Goal: Register for event/course

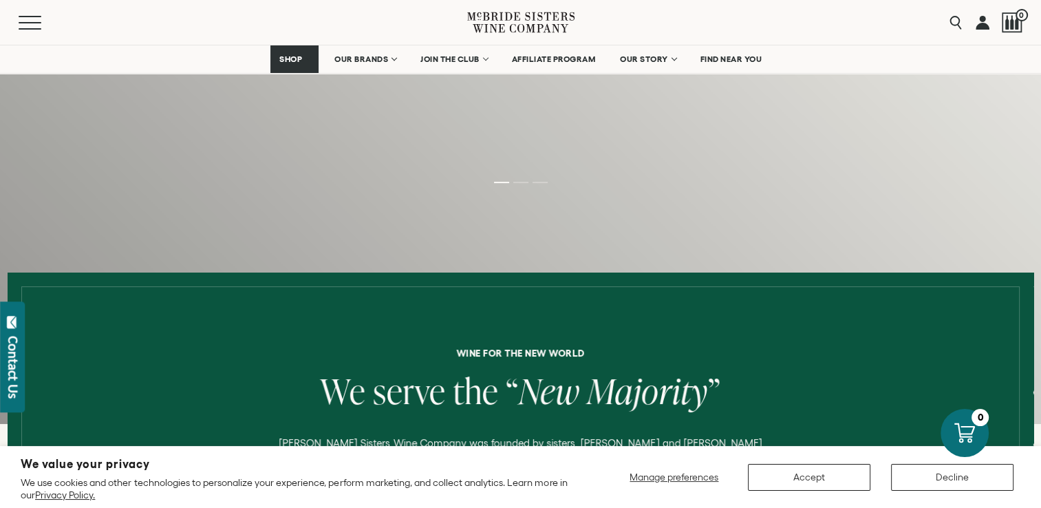
scroll to position [359, 0]
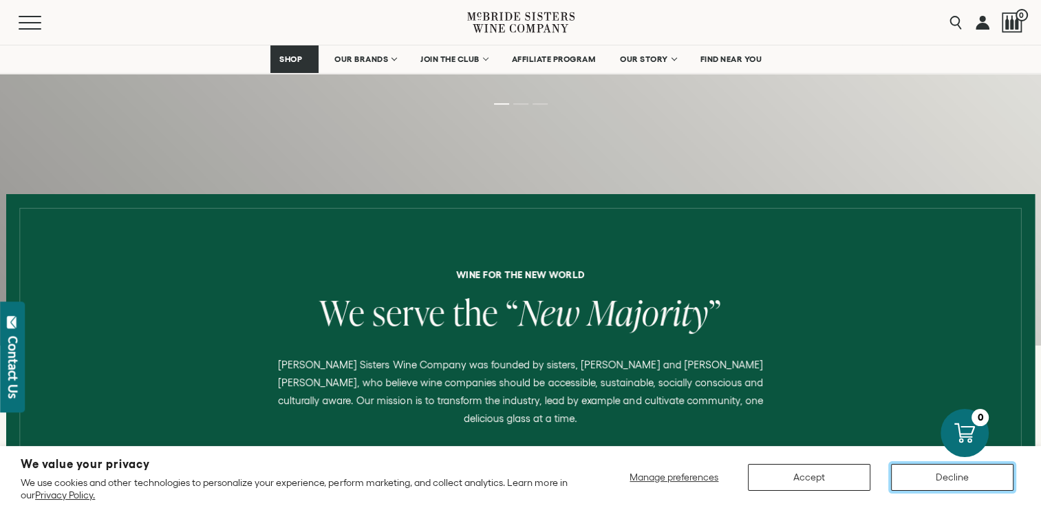
click at [922, 473] on button "Decline" at bounding box center [952, 477] width 122 height 27
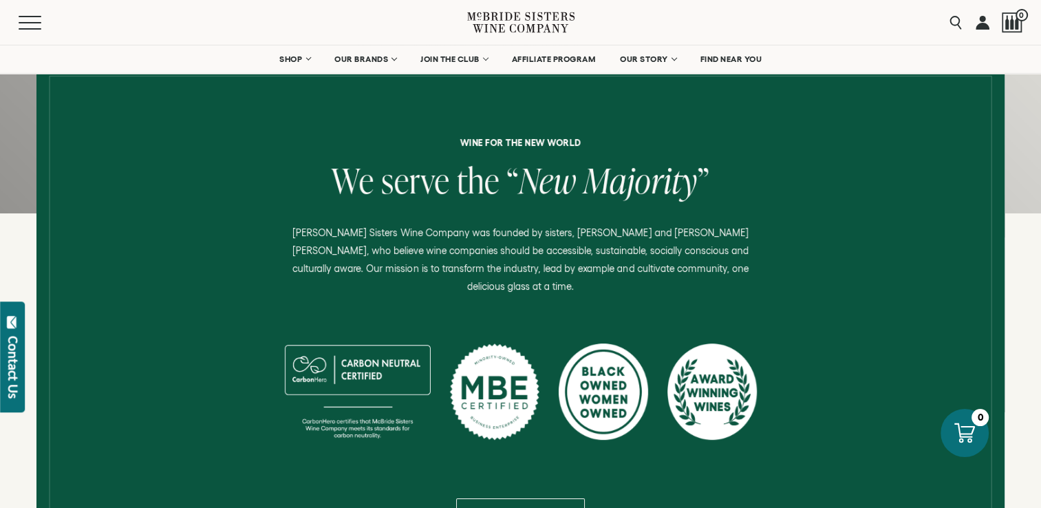
scroll to position [0, 0]
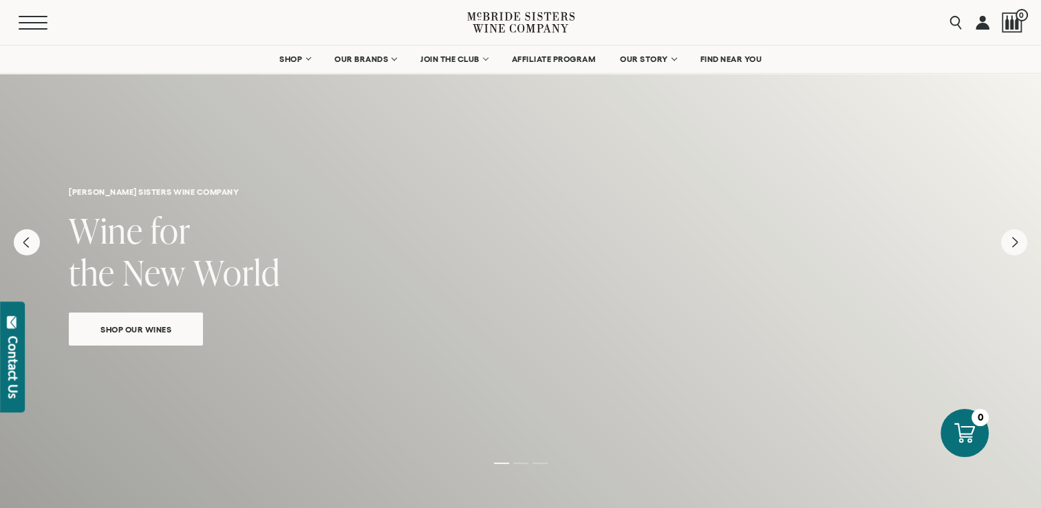
click at [26, 22] on span "Mobile Menu Trigger" at bounding box center [33, 22] width 29 height 1
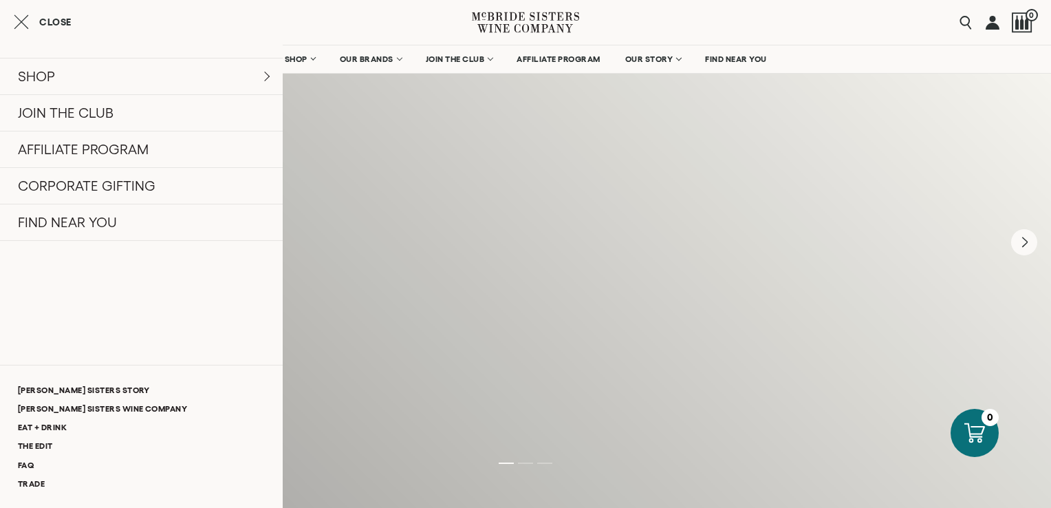
click at [16, 25] on icon "Close cart" at bounding box center [21, 22] width 15 height 17
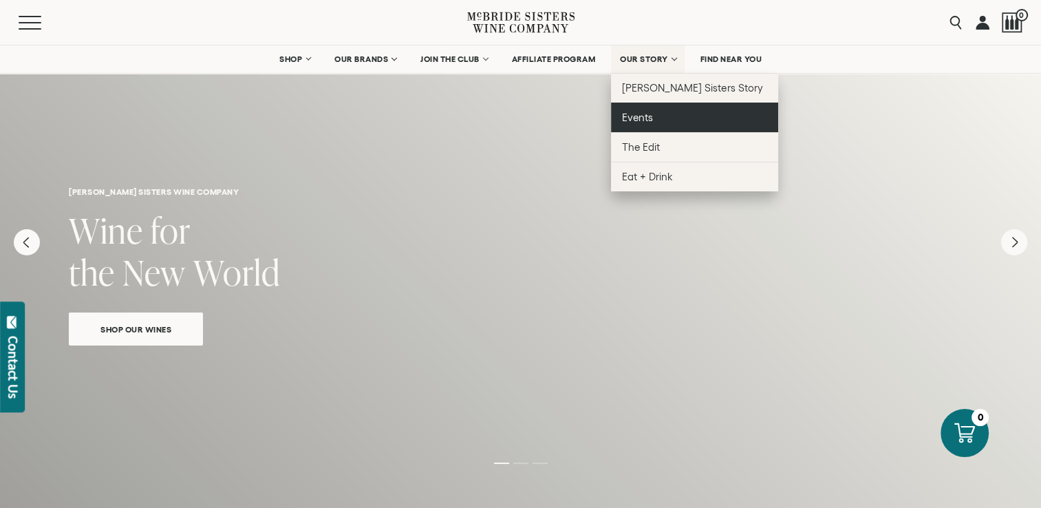
click at [656, 125] on link "Events" at bounding box center [694, 117] width 167 height 30
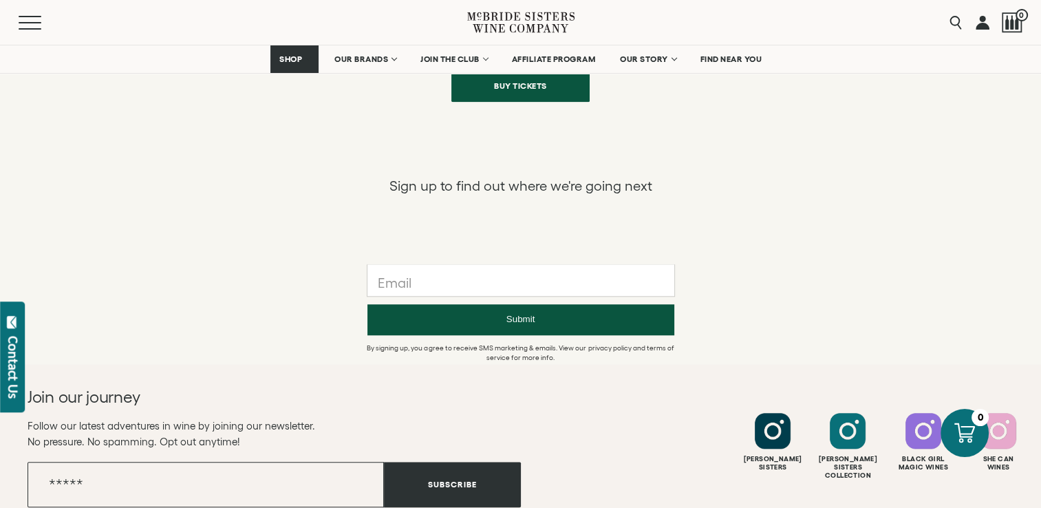
scroll to position [1380, 0]
